Goal: Go to known website: Go to known website

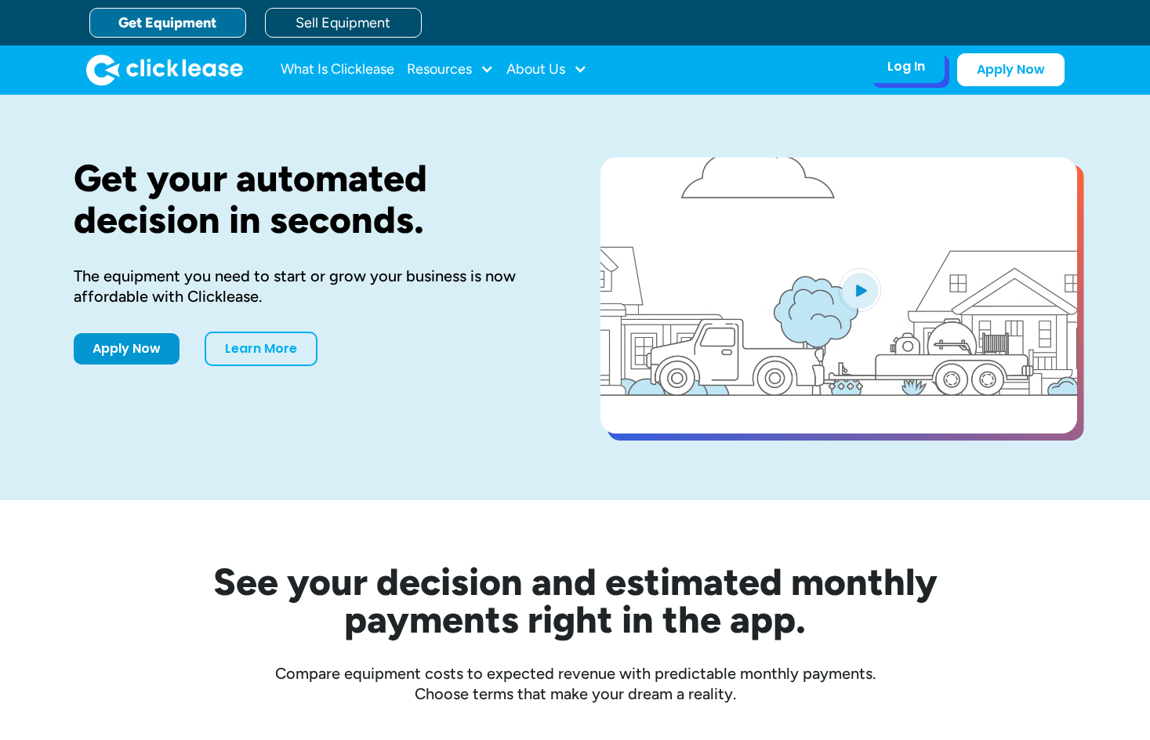
click at [904, 78] on div "Log In Account login I use Clicklease to get my equipment Partner Portal I offe…" at bounding box center [906, 66] width 77 height 33
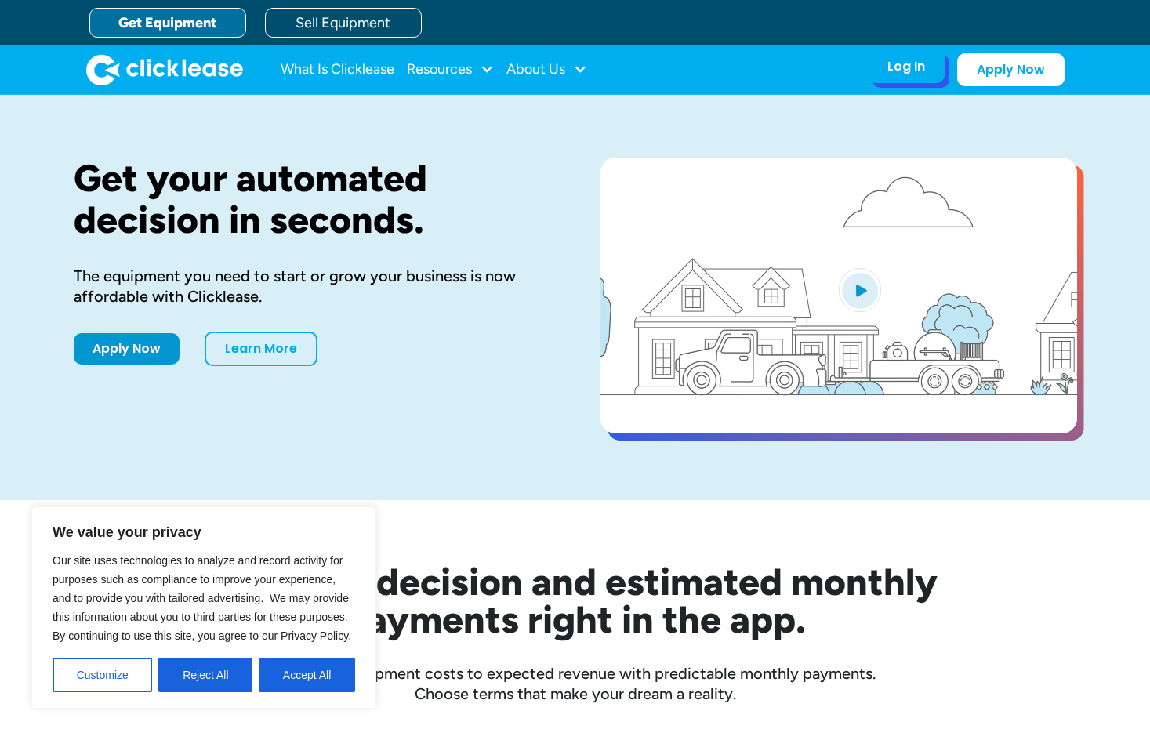
click at [904, 64] on div "Log In" at bounding box center [906, 67] width 38 height 16
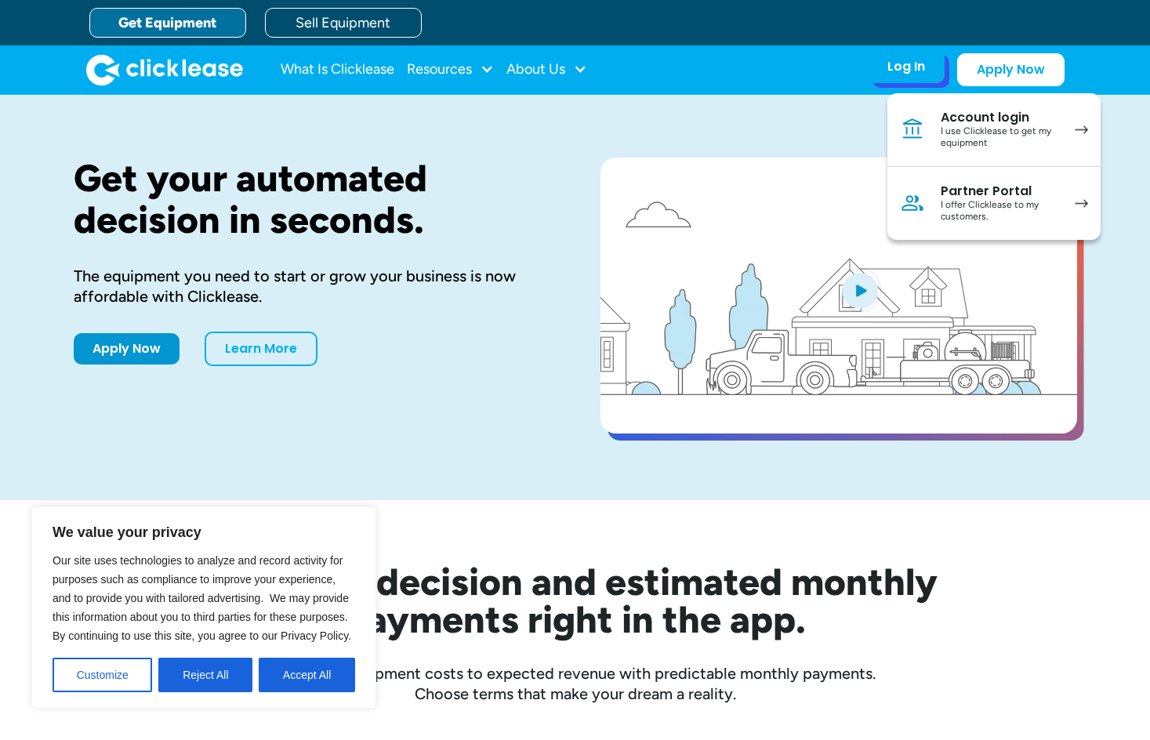
click at [931, 192] on link "Partner Portal I offer Clicklease to my customers." at bounding box center [993, 203] width 213 height 73
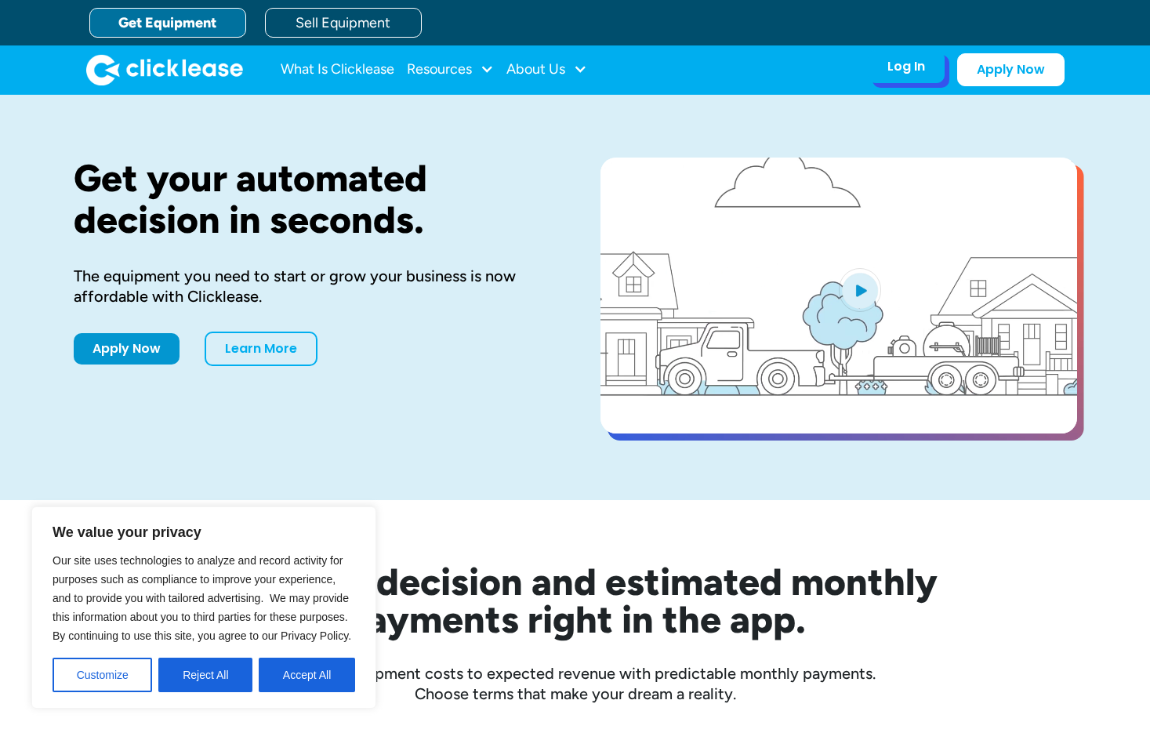
click at [887, 69] on div "Log In Account login I use Clicklease to get my equipment Partner Portal I offe…" at bounding box center [906, 66] width 77 height 33
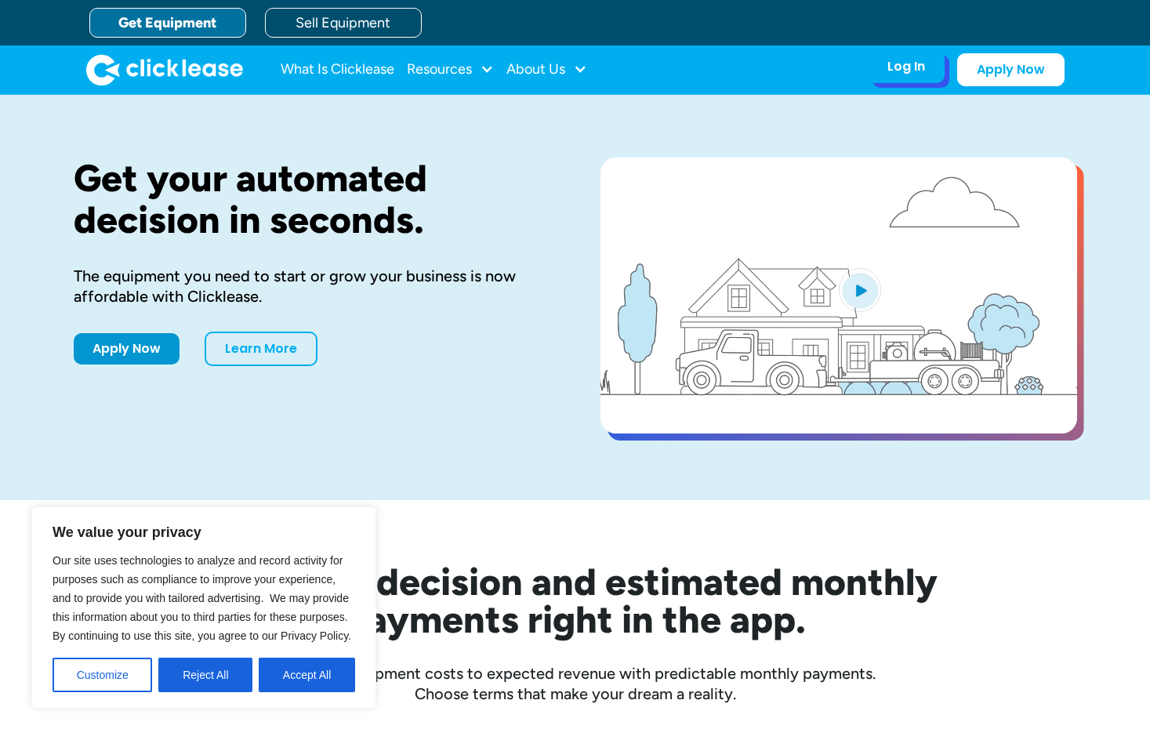
click at [905, 71] on div "Log In" at bounding box center [906, 67] width 38 height 16
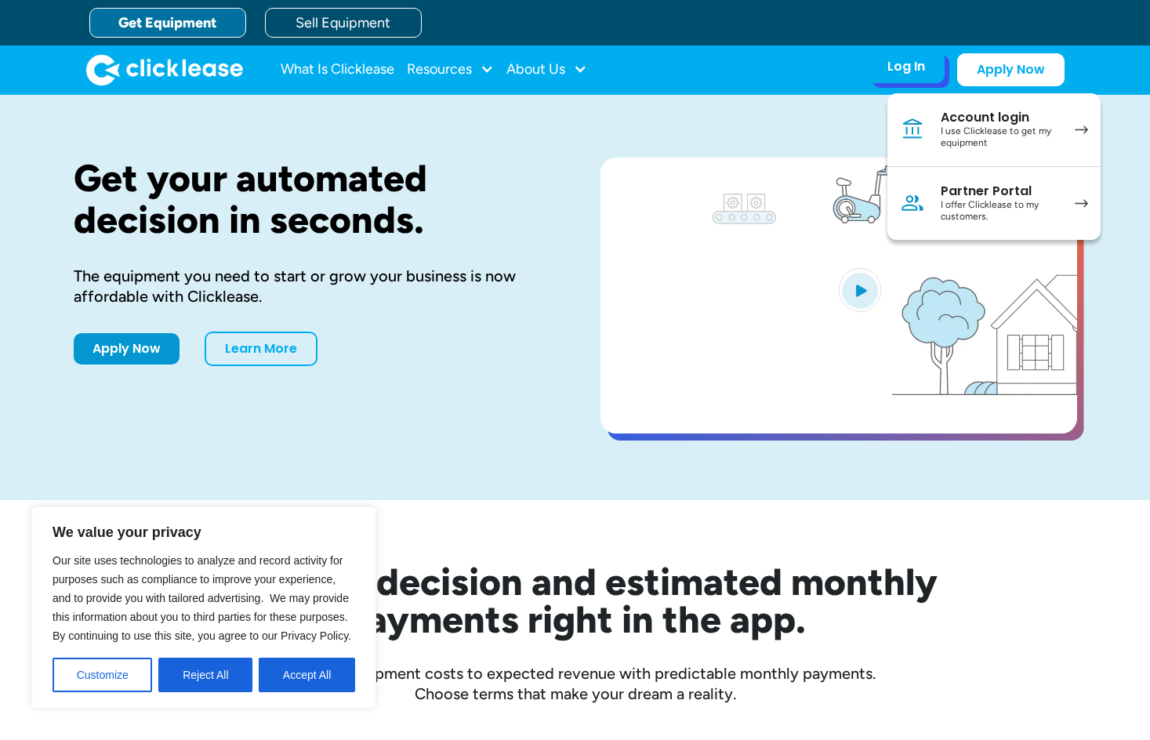
click at [918, 190] on img at bounding box center [912, 202] width 25 height 25
